Goal: Check status: Check status

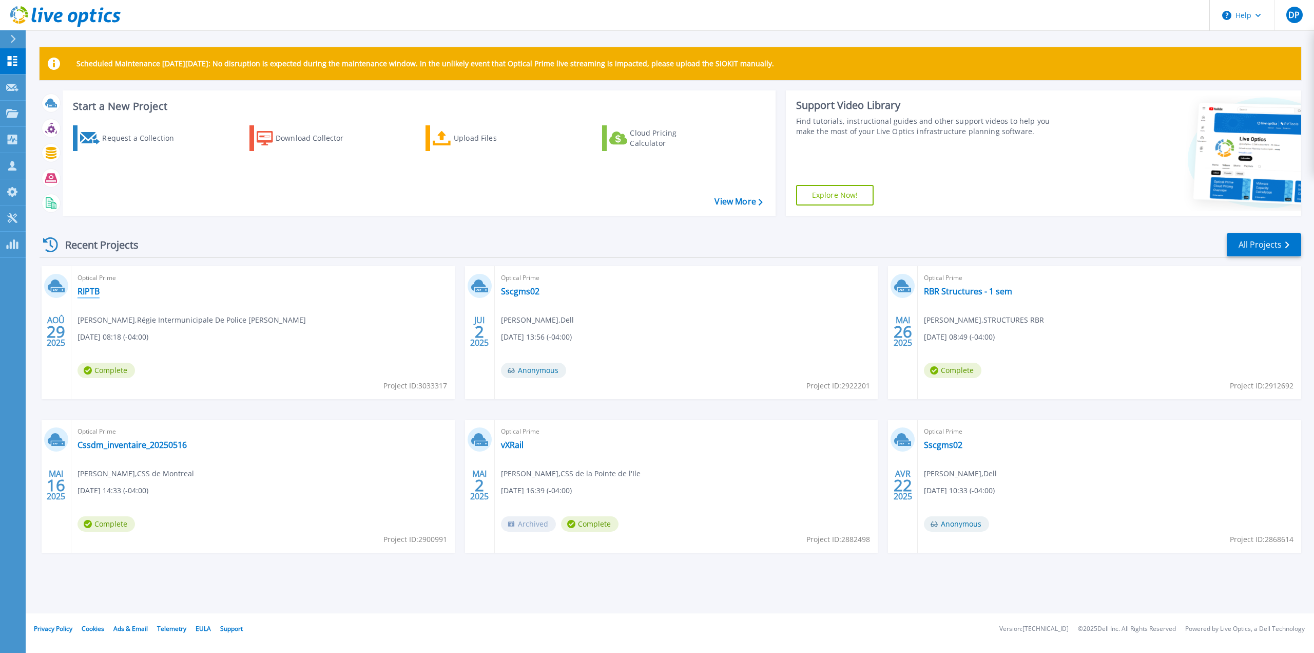
click at [84, 291] on link "RIPTB" at bounding box center [89, 291] width 22 height 10
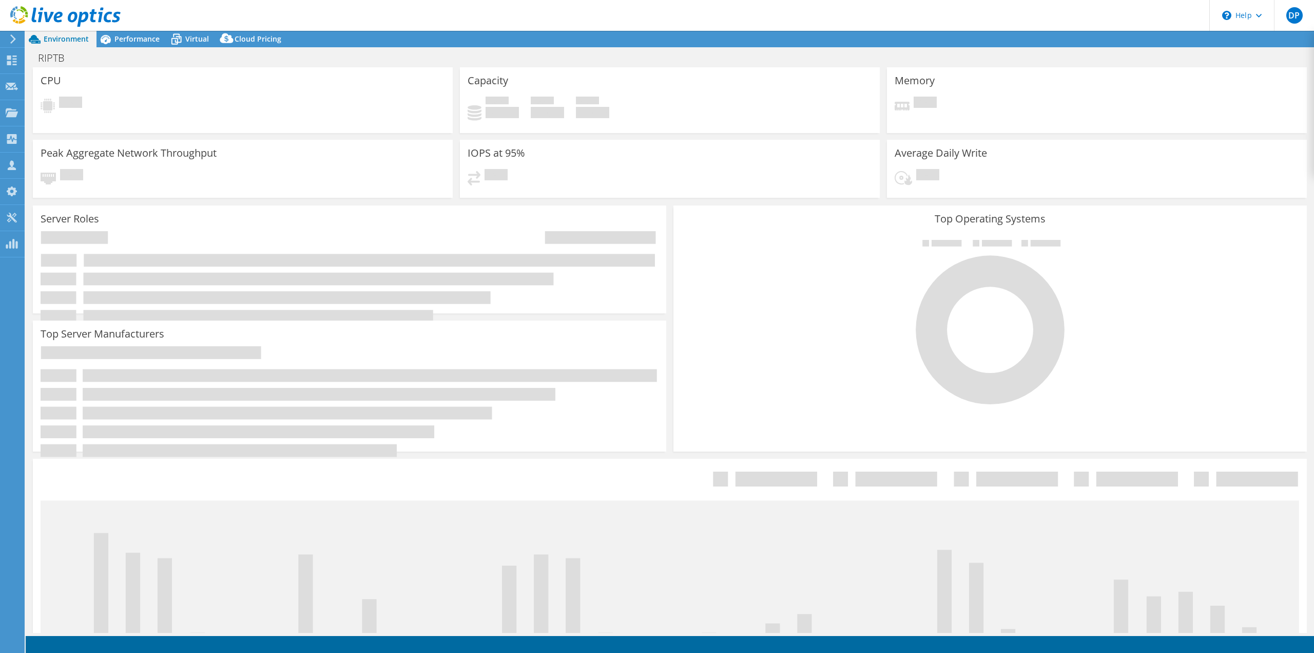
select select "[GEOGRAPHIC_DATA]"
select select "USD"
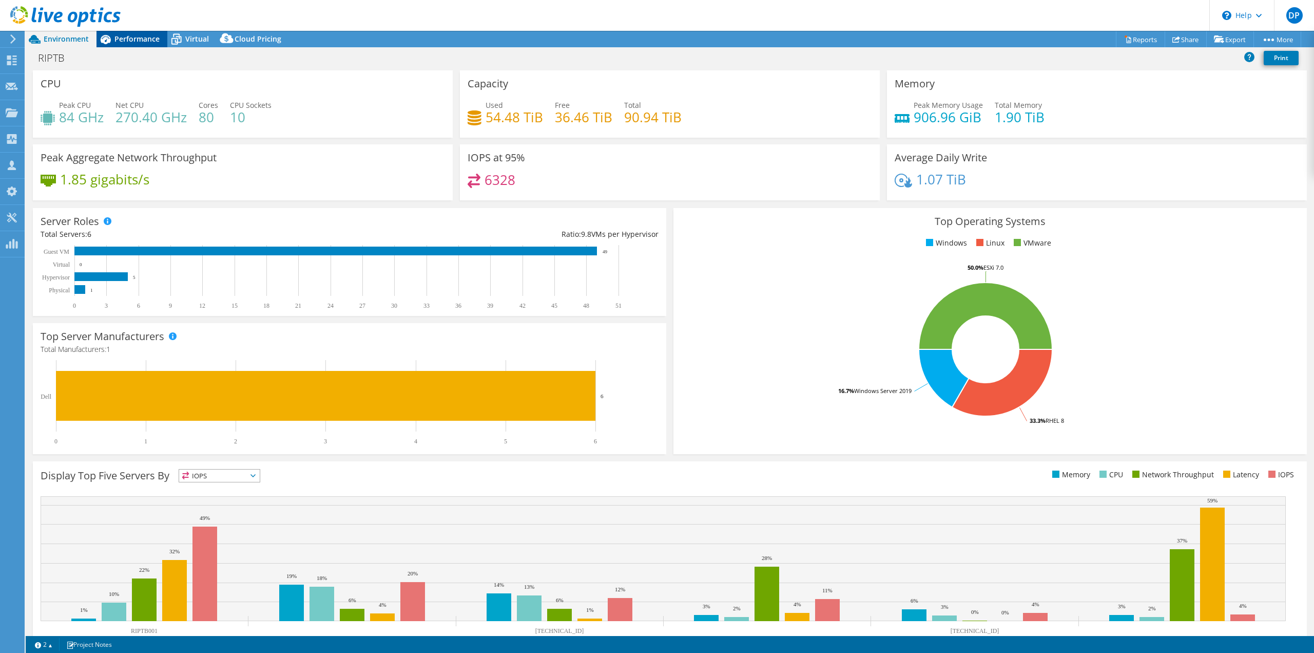
click at [136, 42] on span "Performance" at bounding box center [137, 39] width 45 height 10
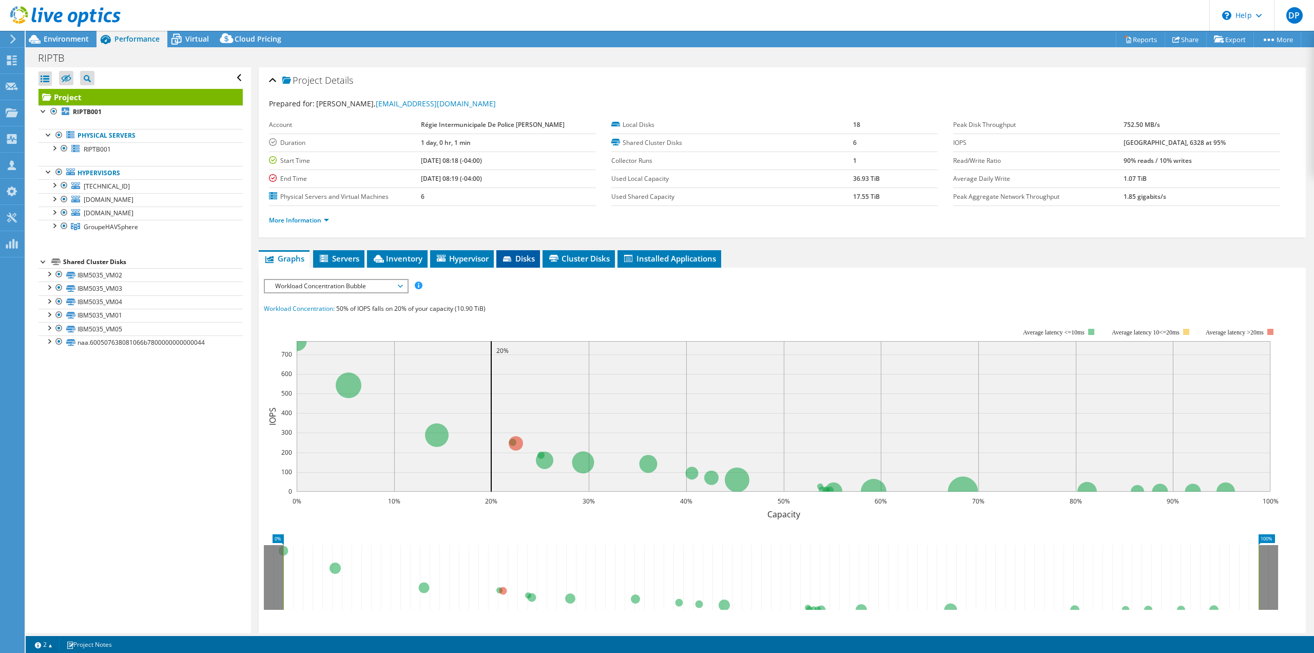
click at [520, 257] on span "Disks" at bounding box center [518, 258] width 33 height 10
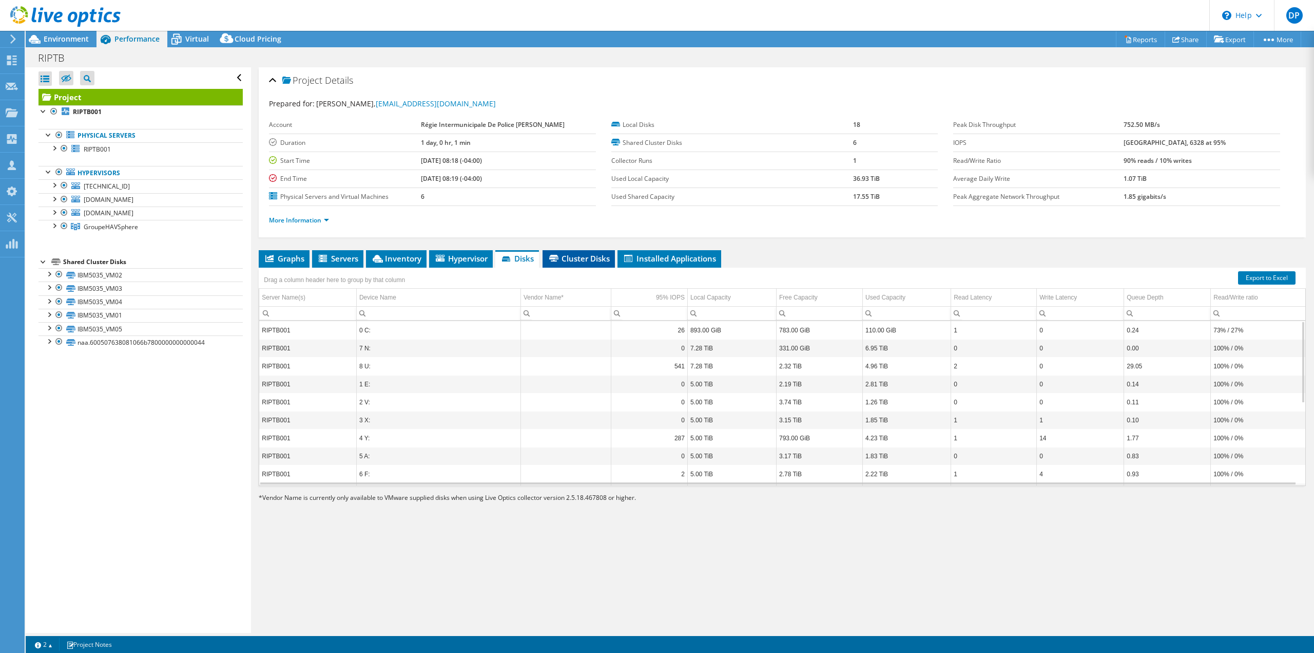
click at [564, 257] on span "Cluster Disks" at bounding box center [579, 258] width 62 height 10
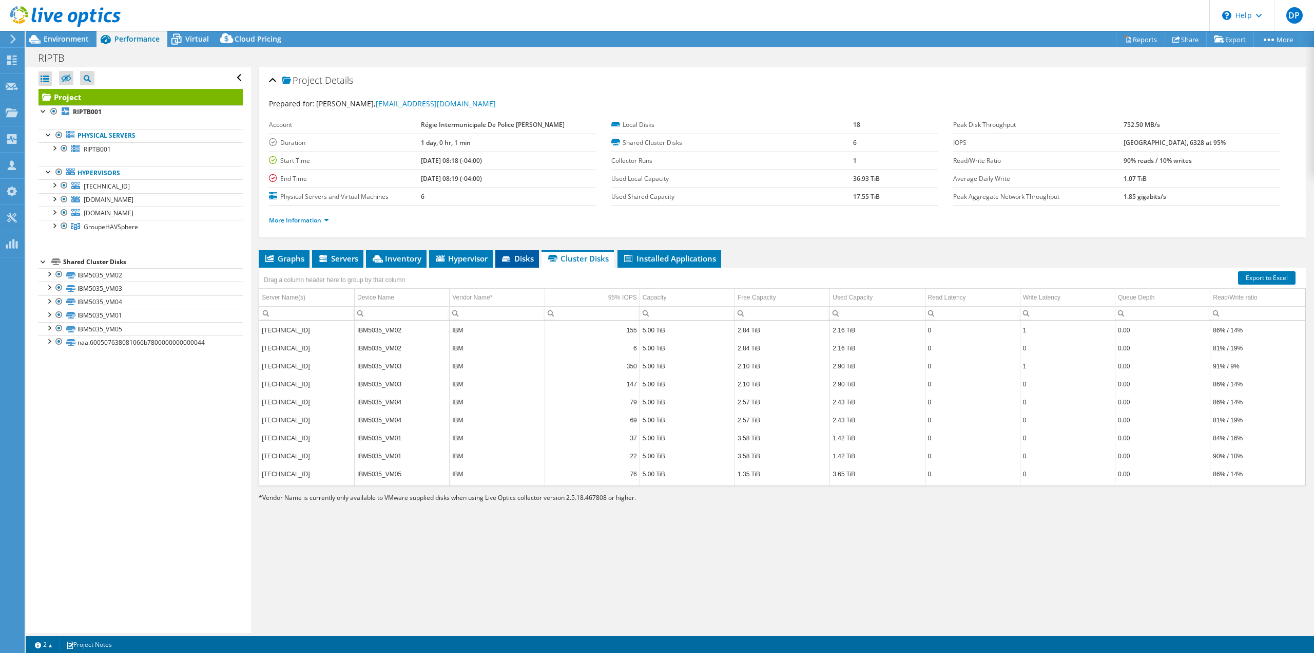
click at [531, 263] on li "Disks" at bounding box center [517, 258] width 44 height 17
